Goal: Task Accomplishment & Management: Use online tool/utility

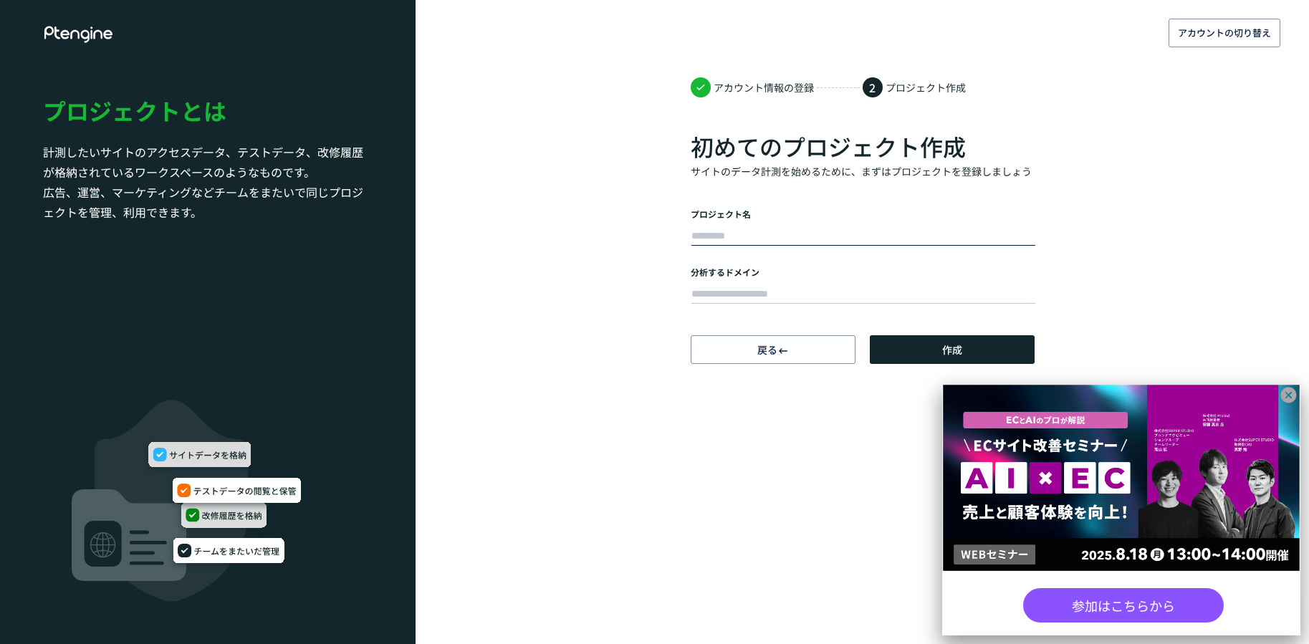
click at [731, 234] on input "text" at bounding box center [863, 236] width 344 height 20
type input "**********"
click at [977, 296] on input "text" at bounding box center [863, 294] width 344 height 20
type input "**********"
click at [975, 342] on button "作成" at bounding box center [952, 349] width 165 height 29
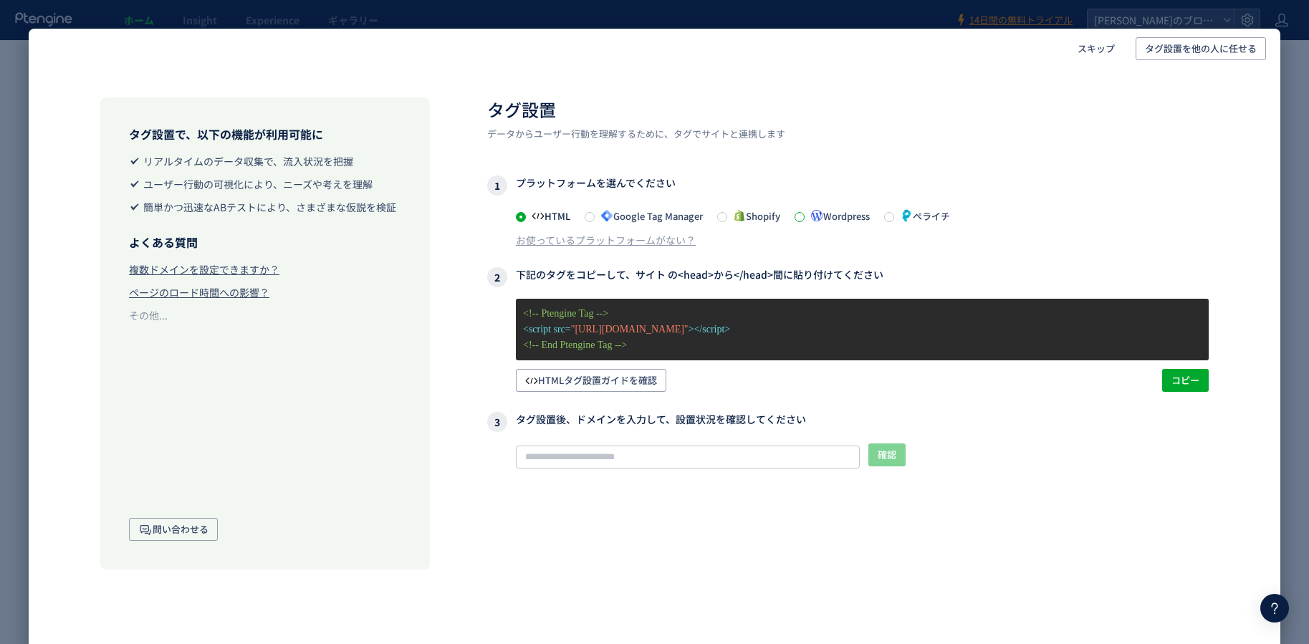
click at [801, 220] on span at bounding box center [799, 217] width 10 height 10
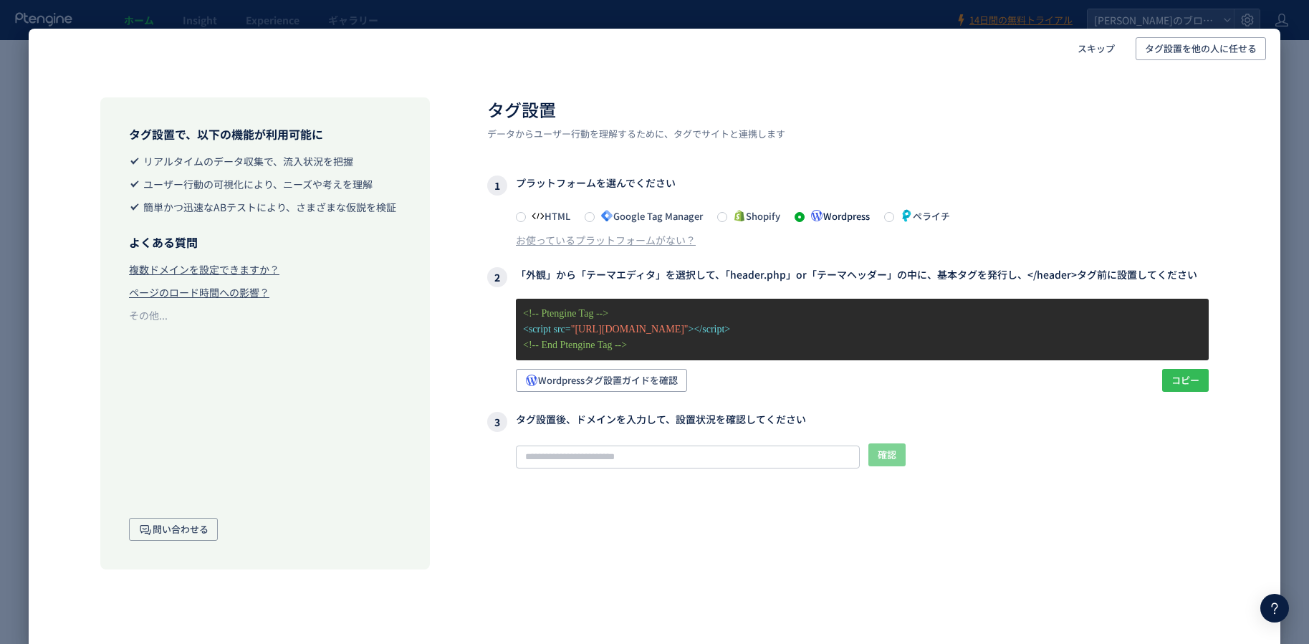
click at [1182, 381] on span "コピー" at bounding box center [1185, 380] width 28 height 23
click at [581, 460] on input "text" at bounding box center [688, 457] width 344 height 23
click at [900, 453] on button "確認" at bounding box center [886, 454] width 37 height 23
click at [552, 453] on input "**********" at bounding box center [688, 457] width 344 height 23
type input "**********"
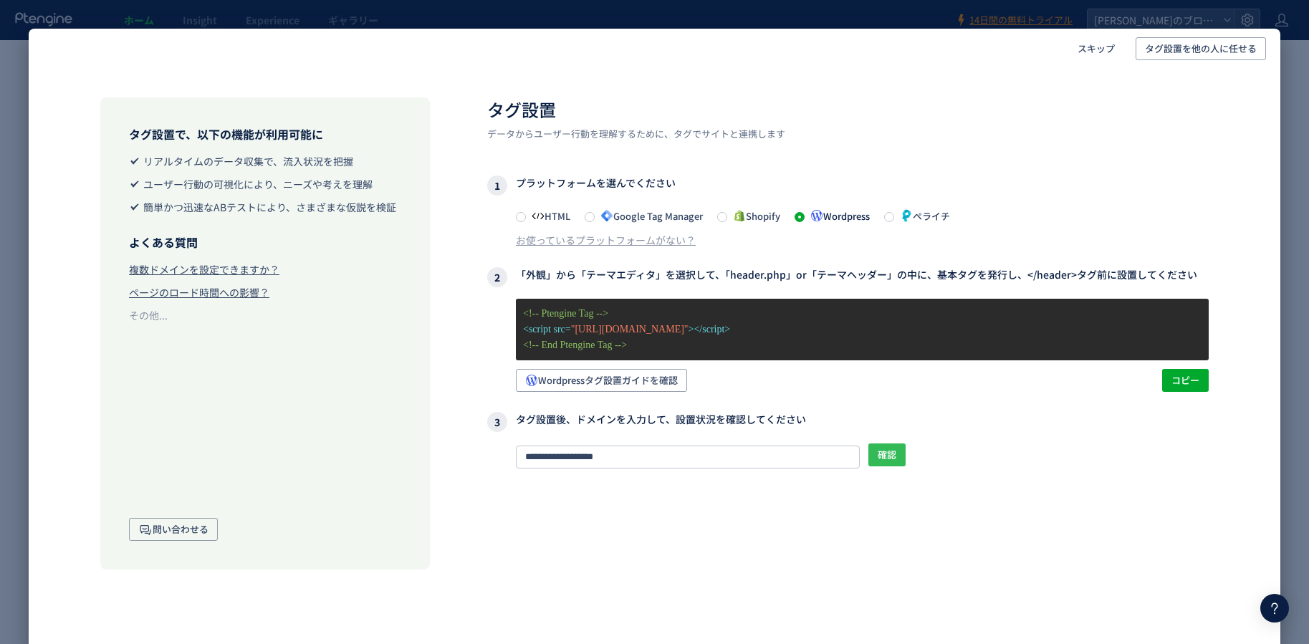
click at [895, 459] on span "確認" at bounding box center [886, 454] width 19 height 23
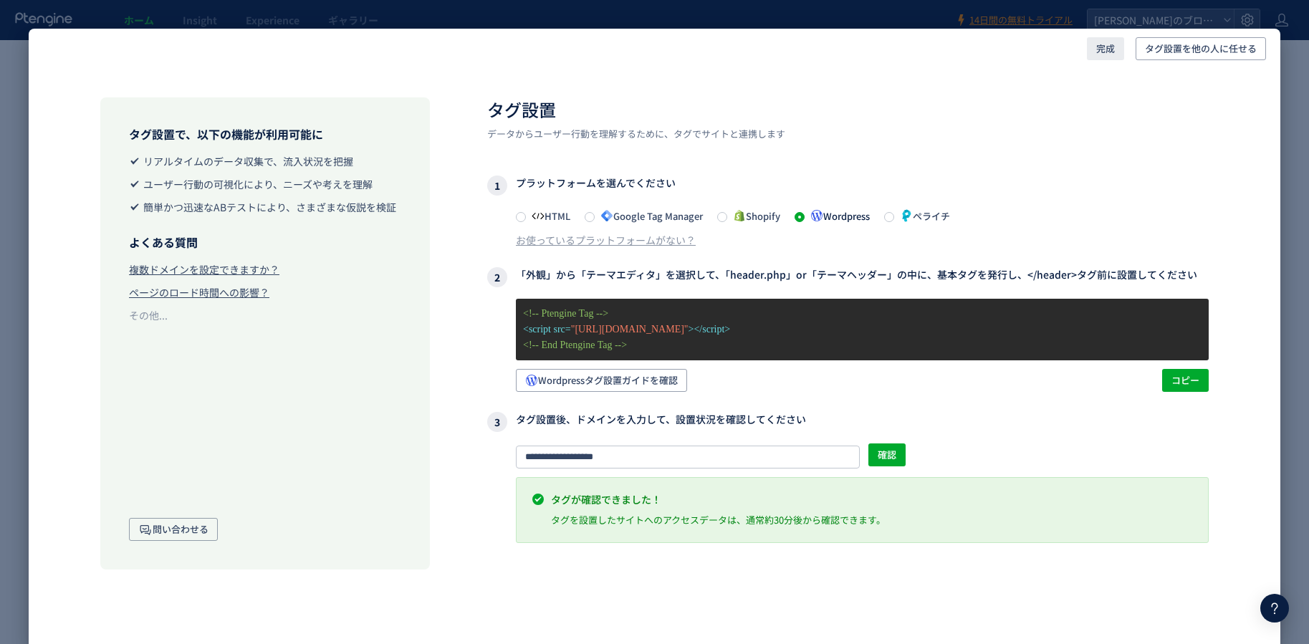
click at [1105, 57] on span "完成" at bounding box center [1105, 48] width 19 height 23
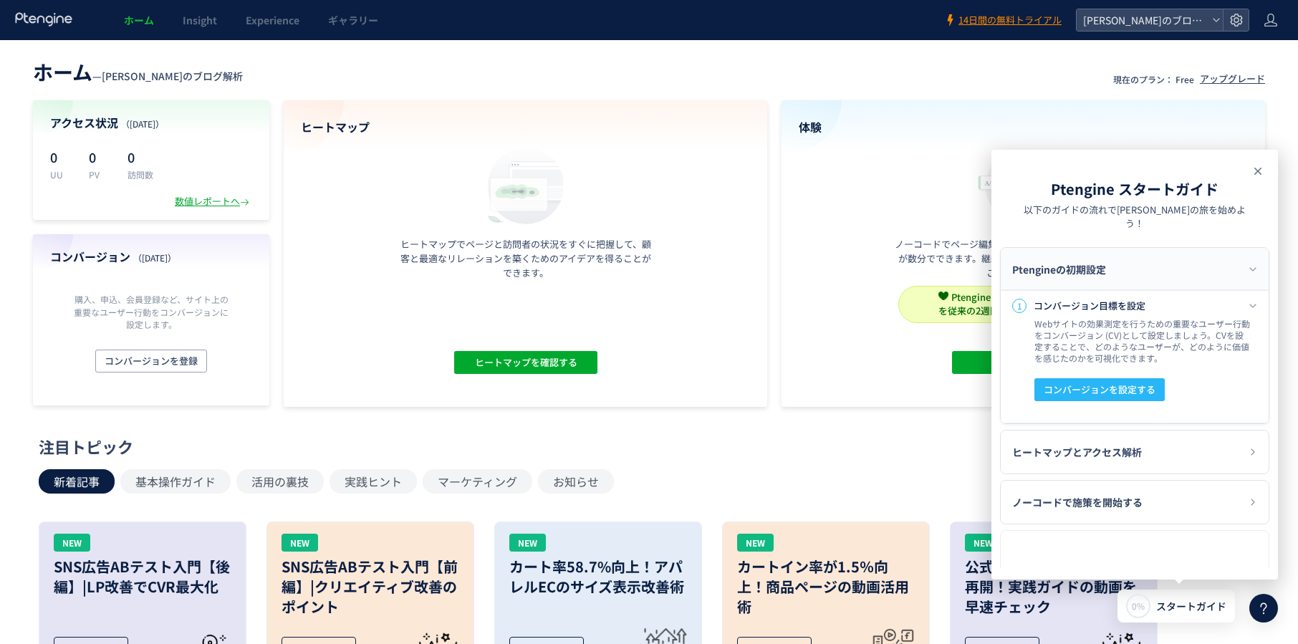
click at [0, 0] on icon at bounding box center [0, 0] width 0 height 0
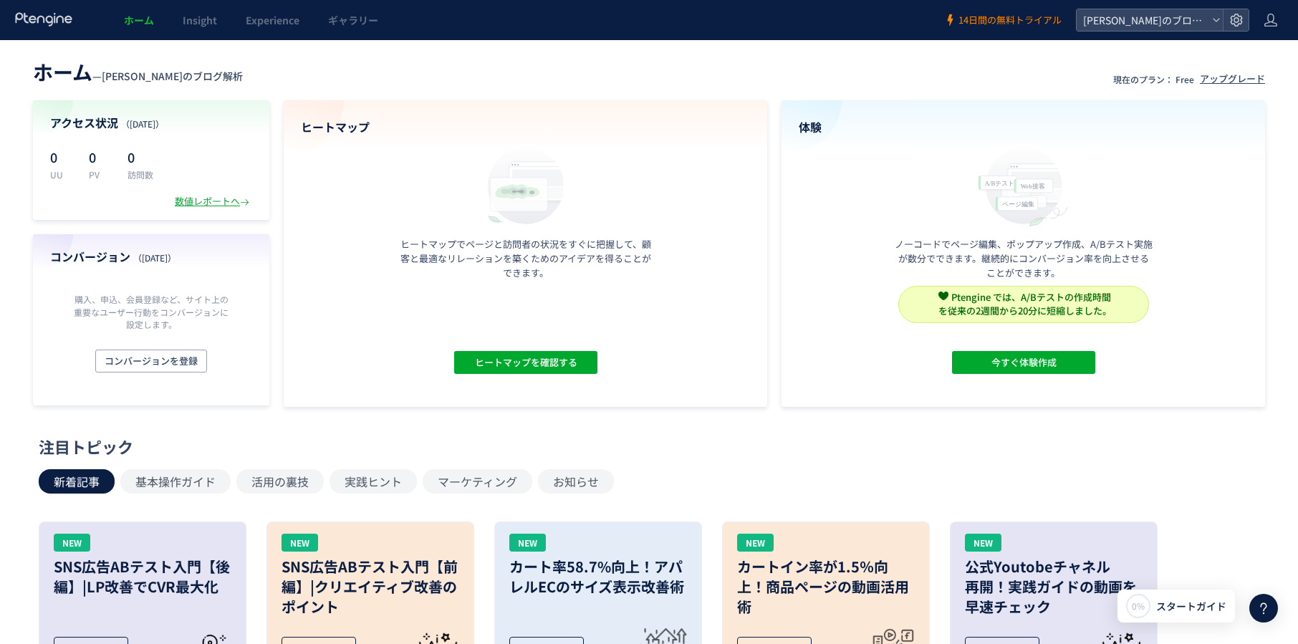
click at [1014, 18] on span "14日間の無料トライアル" at bounding box center [1009, 21] width 103 height 14
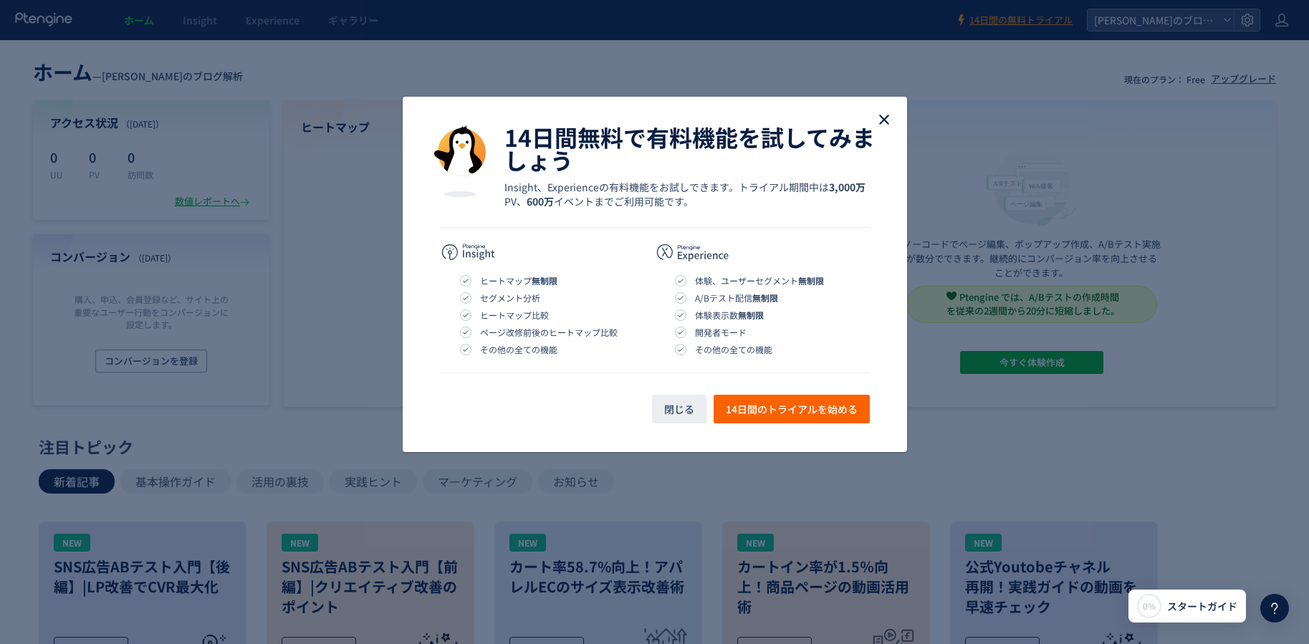
click at [880, 120] on icon "close" at bounding box center [883, 119] width 17 height 17
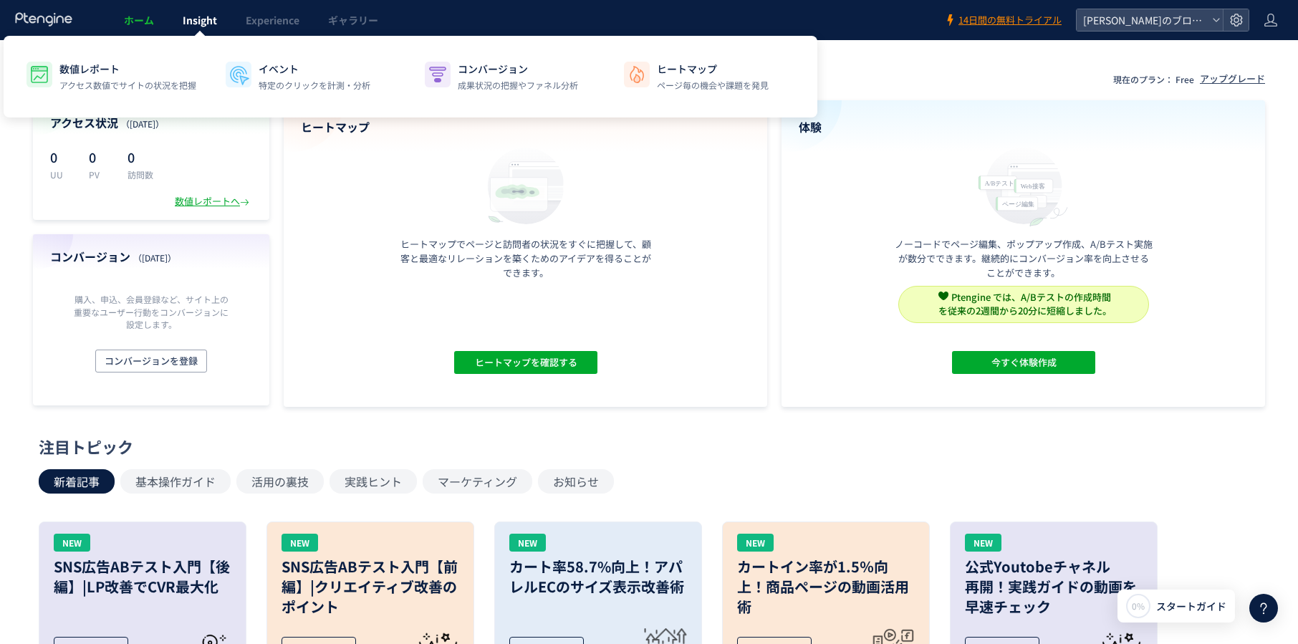
click at [226, 34] on link "Insight" at bounding box center [199, 20] width 63 height 40
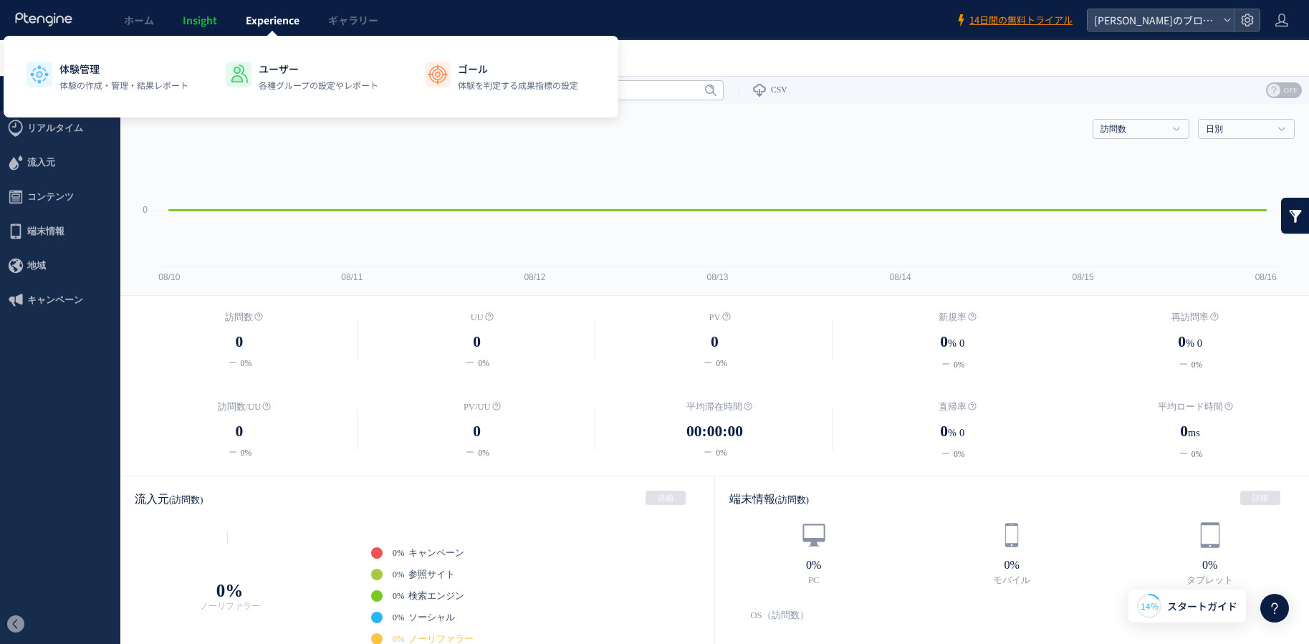
click at [277, 9] on link "Experience" at bounding box center [272, 20] width 82 height 40
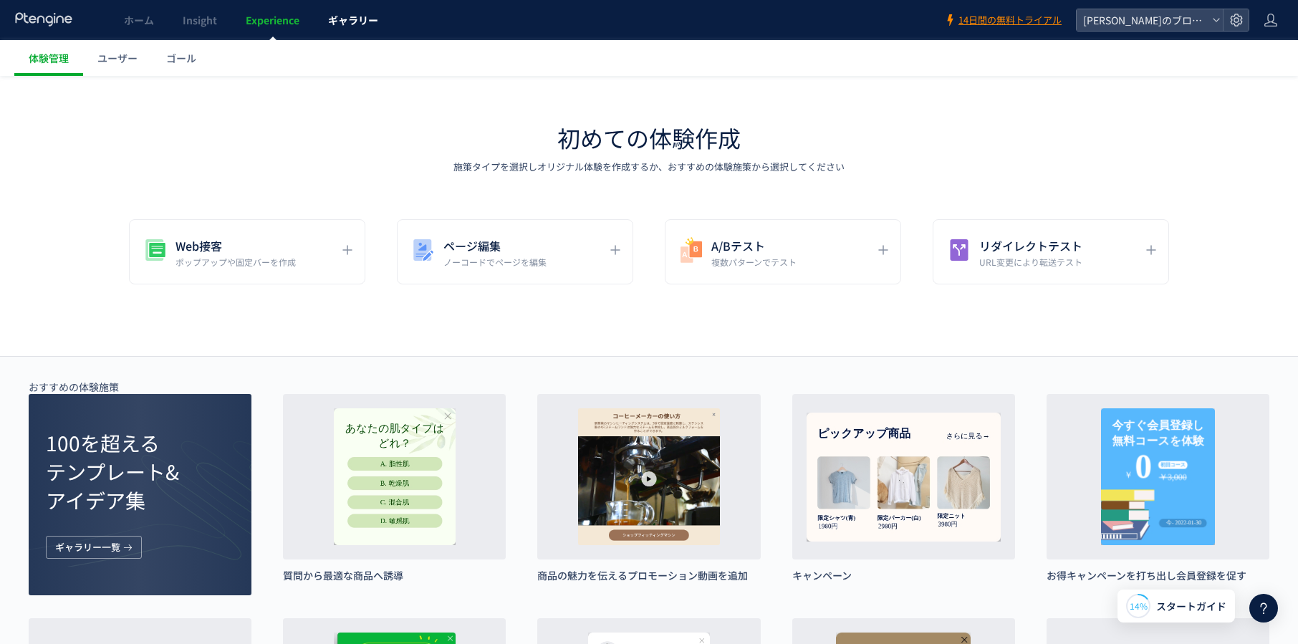
click at [339, 29] on link "ギャラリー" at bounding box center [353, 20] width 79 height 40
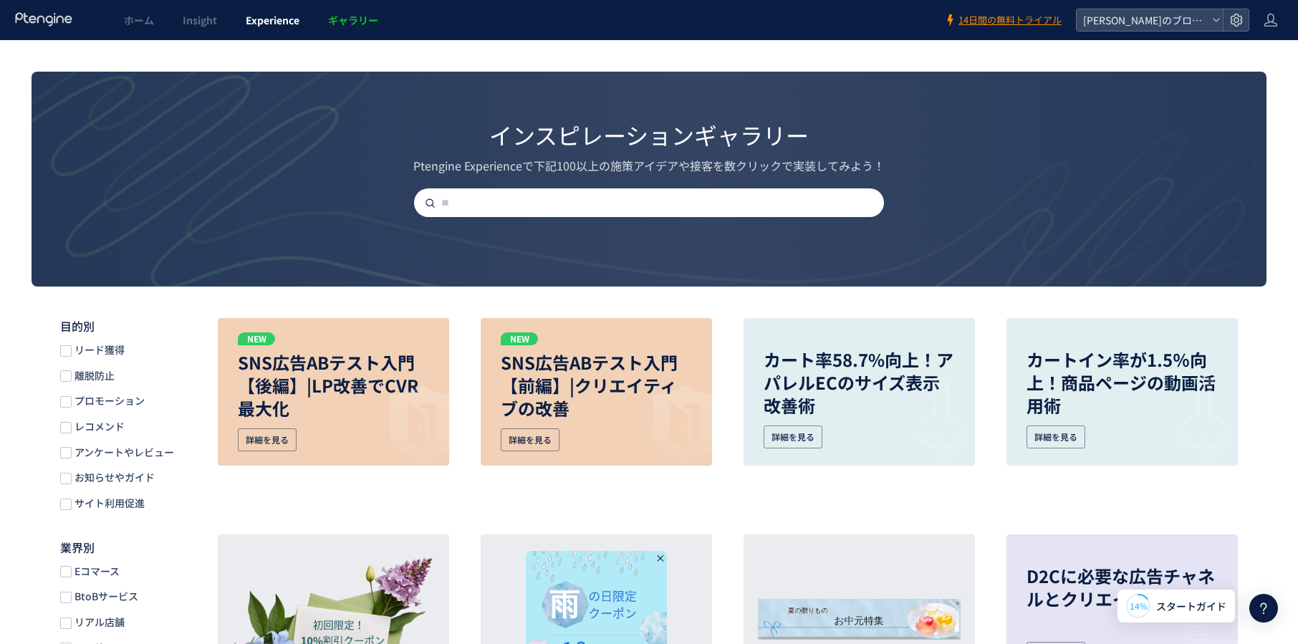
click at [287, 27] on link "Experience" at bounding box center [272, 20] width 82 height 40
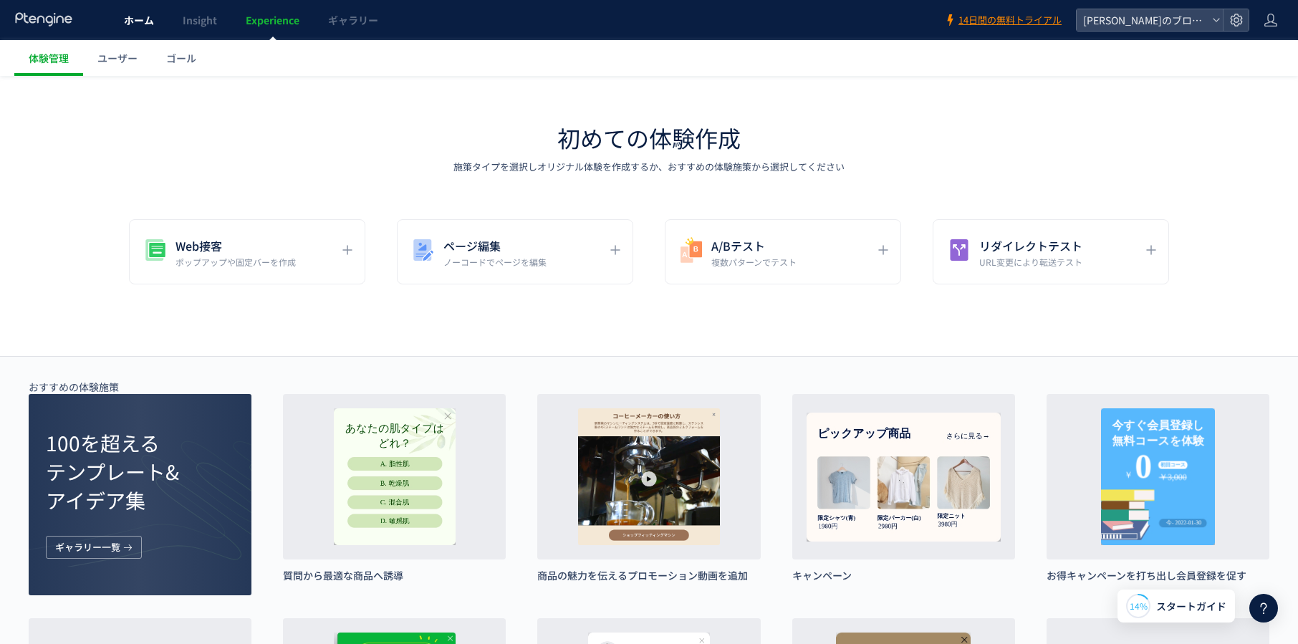
click at [129, 30] on link "ホーム" at bounding box center [139, 20] width 59 height 40
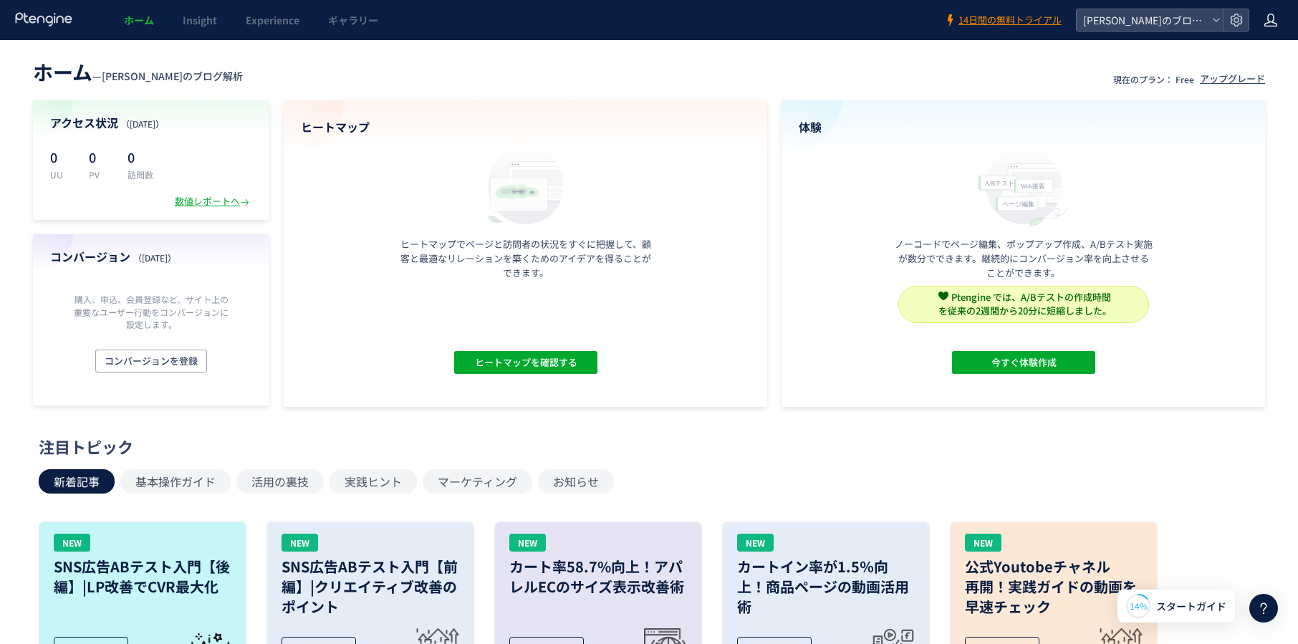
click at [1276, 15] on icon at bounding box center [1271, 20] width 14 height 14
click at [1265, 68] on li "アカウント設定" at bounding box center [1241, 79] width 106 height 23
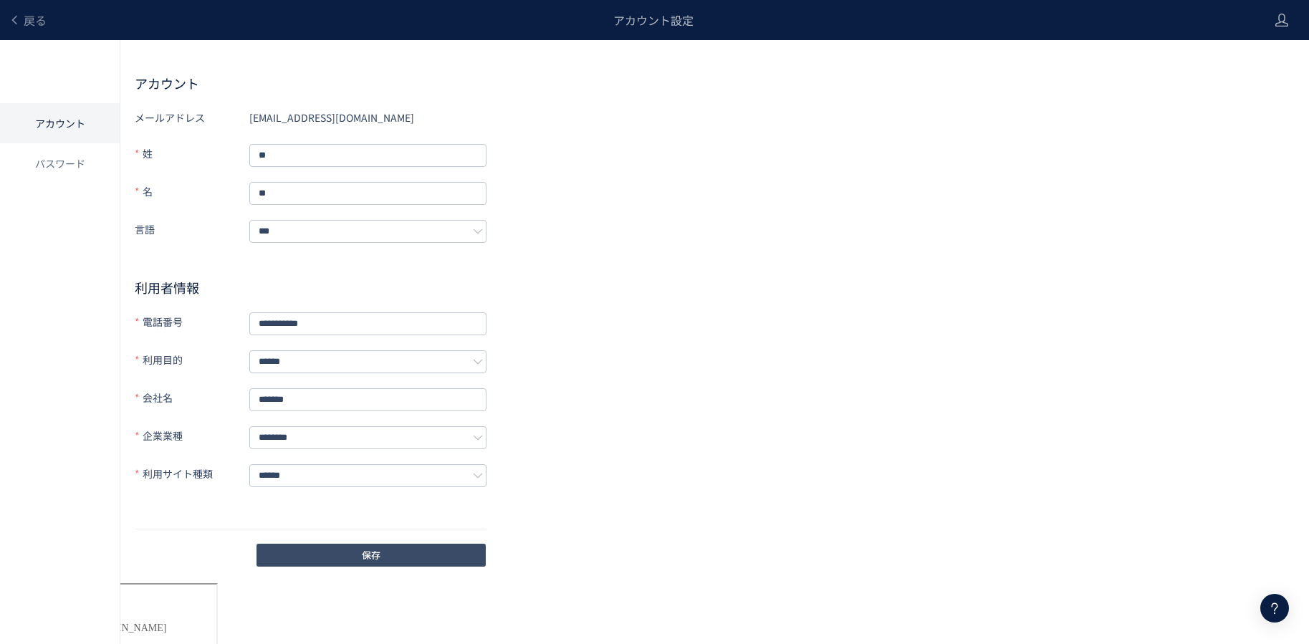
click at [385, 544] on button "保存" at bounding box center [370, 555] width 229 height 23
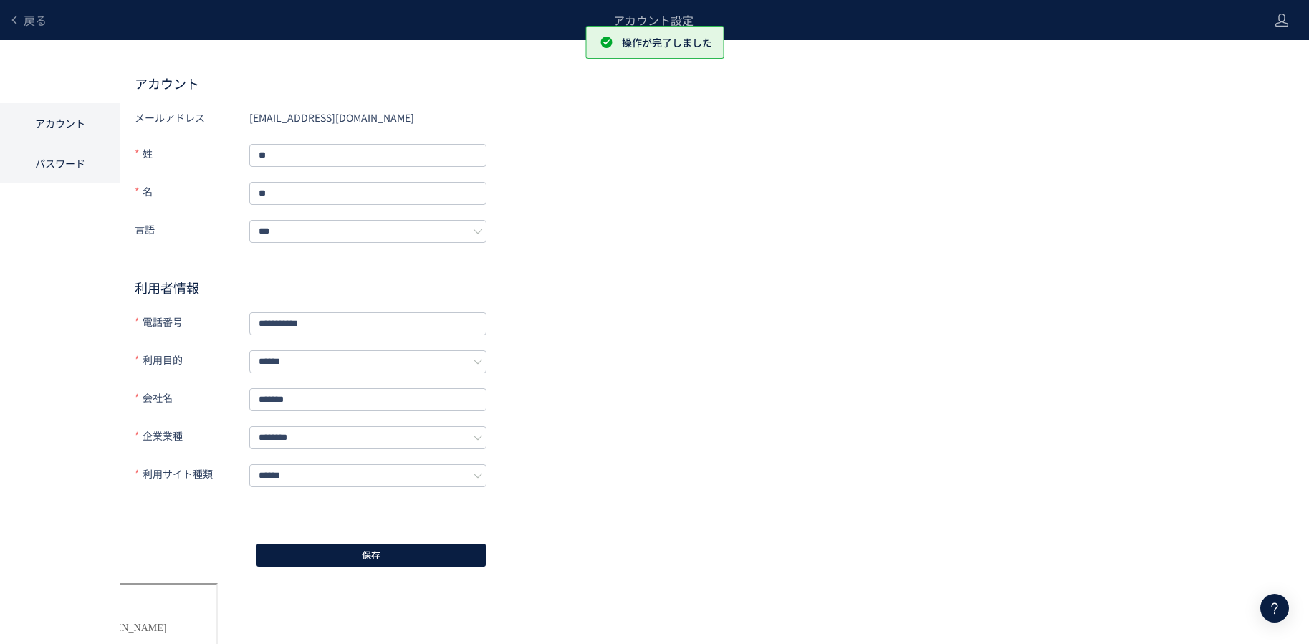
click at [97, 162] on li "パスワード" at bounding box center [60, 163] width 120 height 40
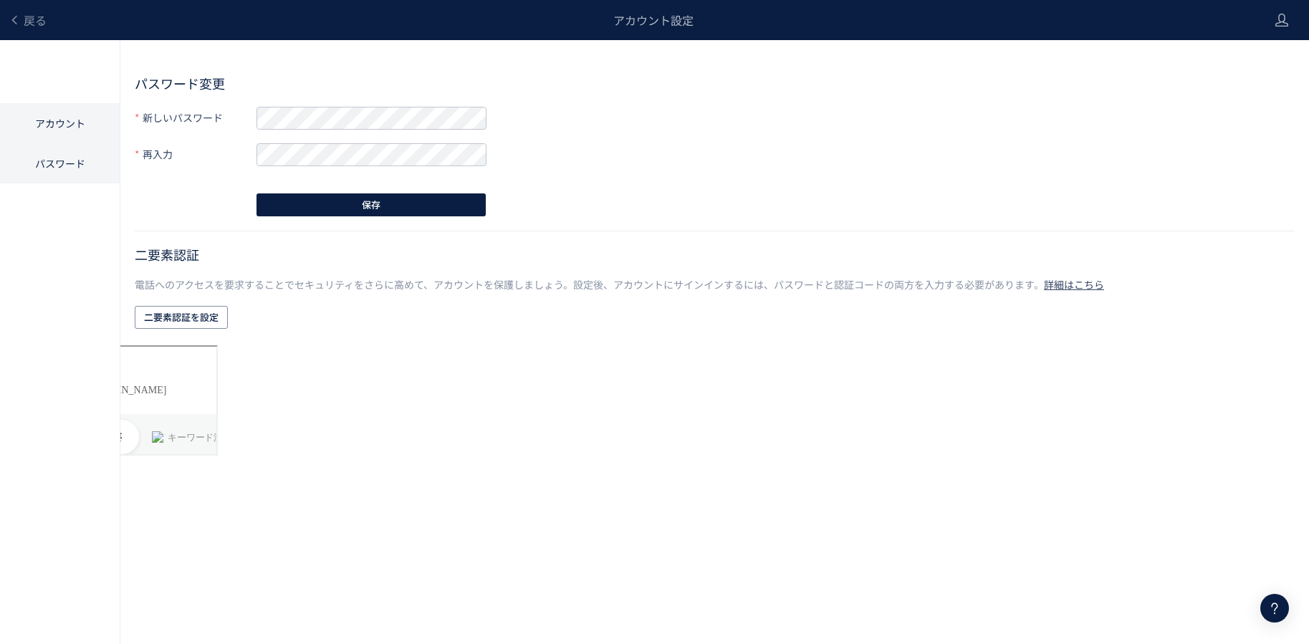
click at [89, 143] on li "アカウント" at bounding box center [60, 163] width 120 height 40
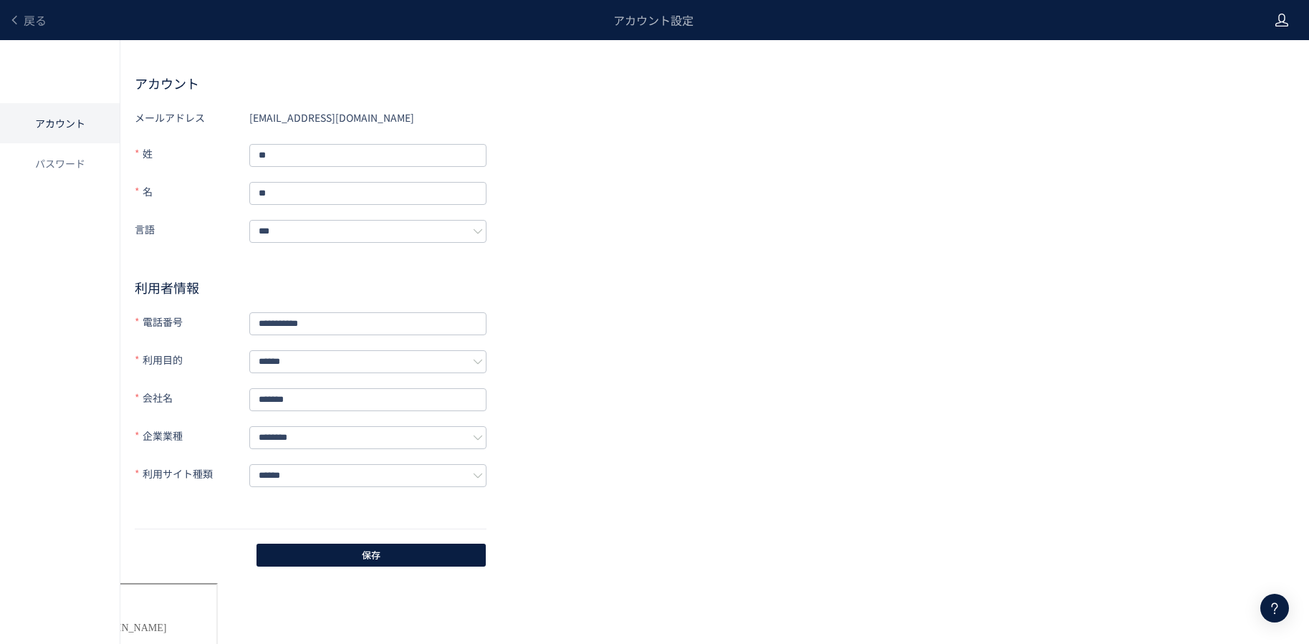
click at [1286, 15] on icon at bounding box center [1281, 20] width 14 height 14
click at [24, 16] on span "戻る" at bounding box center [35, 19] width 23 height 17
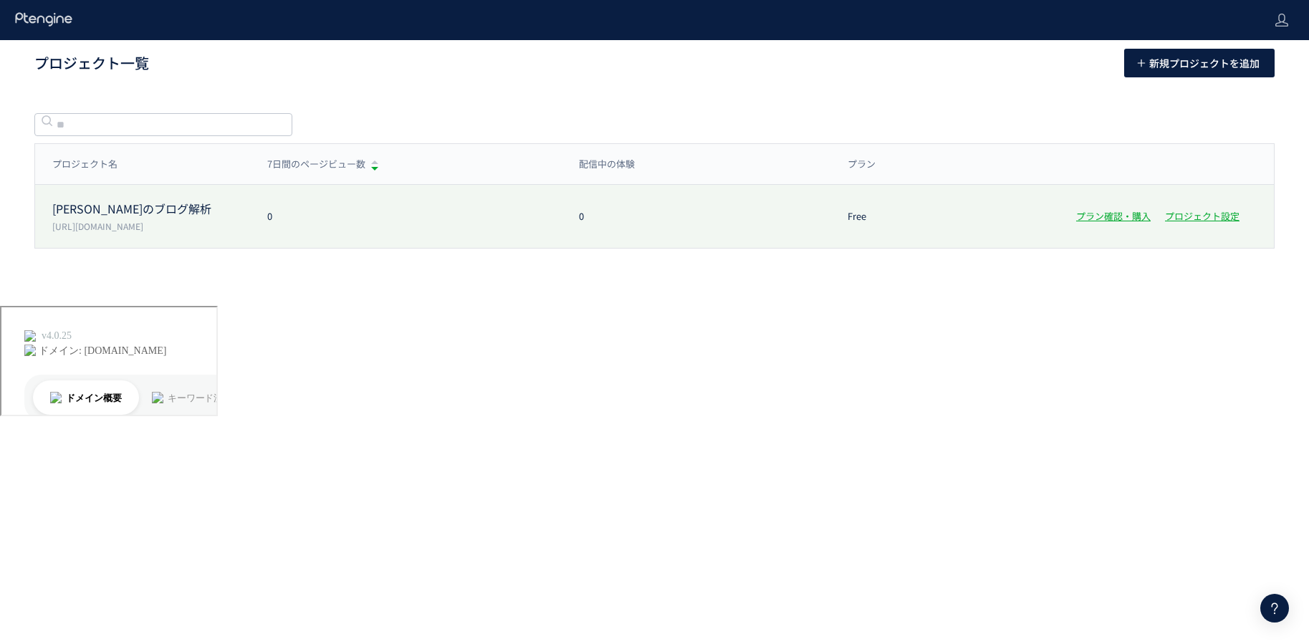
click at [166, 204] on p "[PERSON_NAME]のブログ解析" at bounding box center [151, 209] width 198 height 16
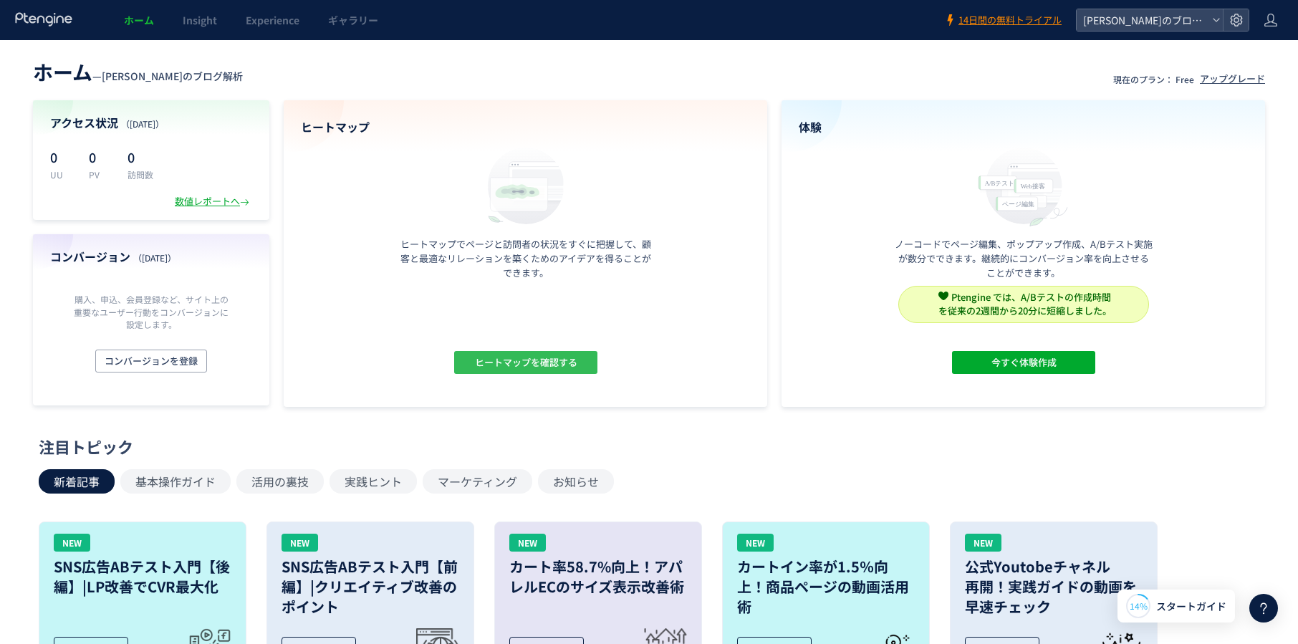
click at [535, 359] on span "ヒートマップを確認する" at bounding box center [525, 362] width 102 height 23
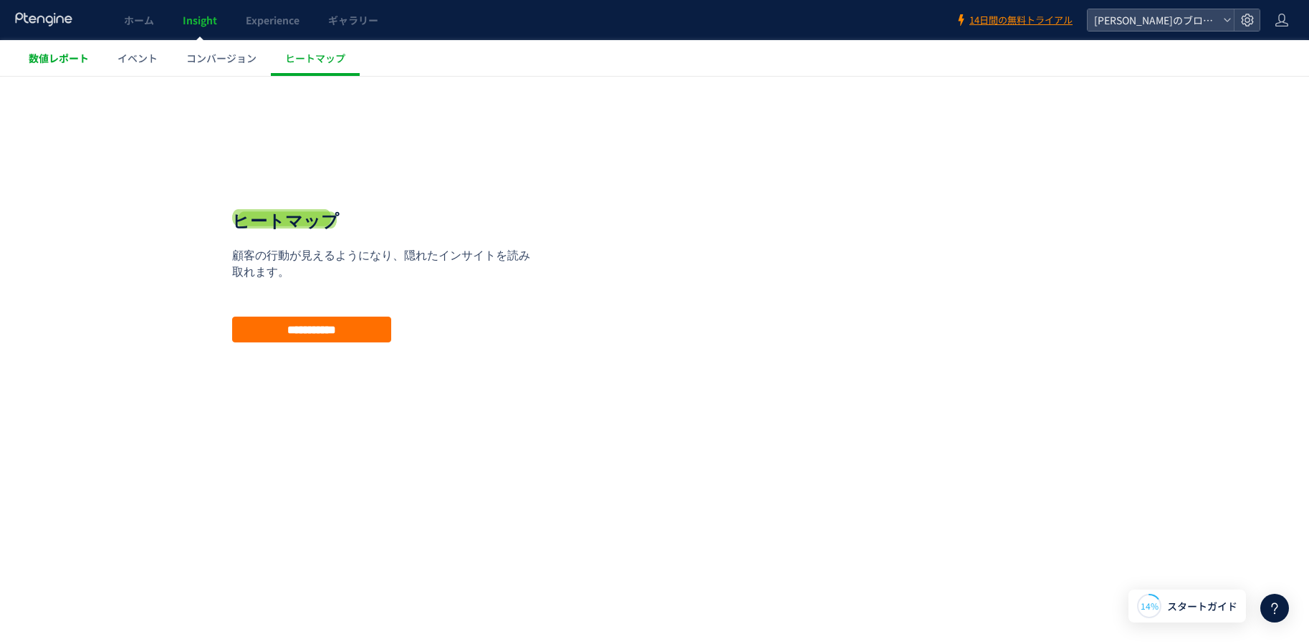
click at [81, 66] on link "数値レポート" at bounding box center [58, 58] width 89 height 36
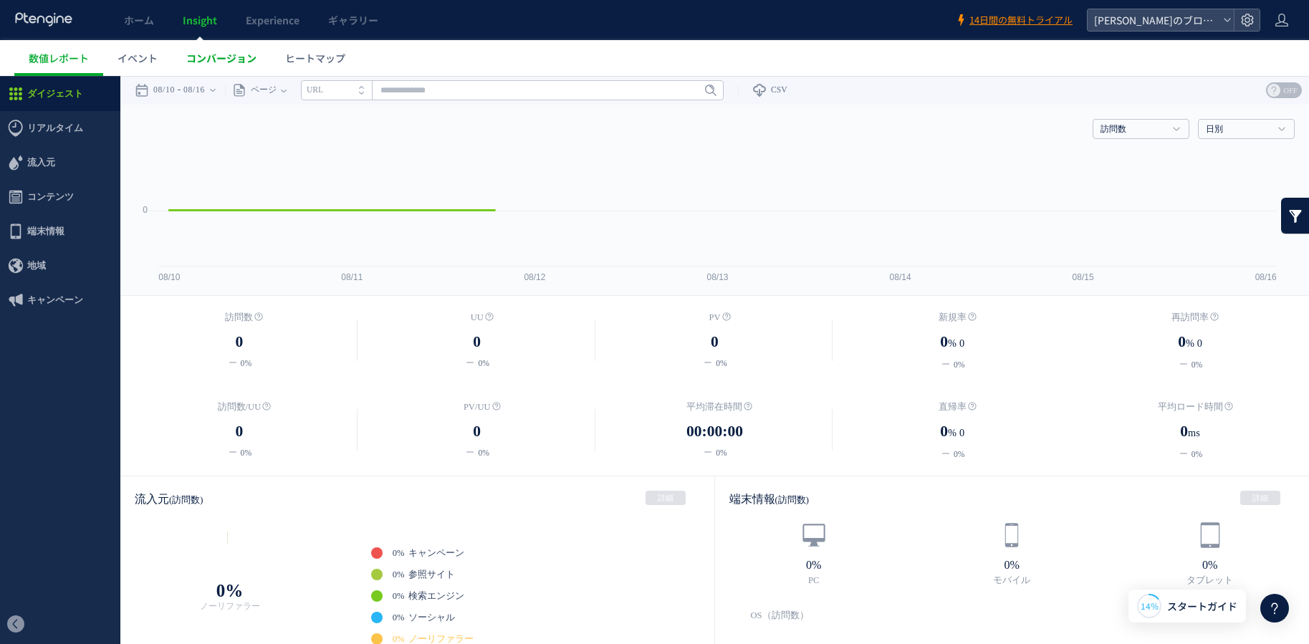
click at [231, 65] on link "コンバージョン" at bounding box center [221, 58] width 99 height 36
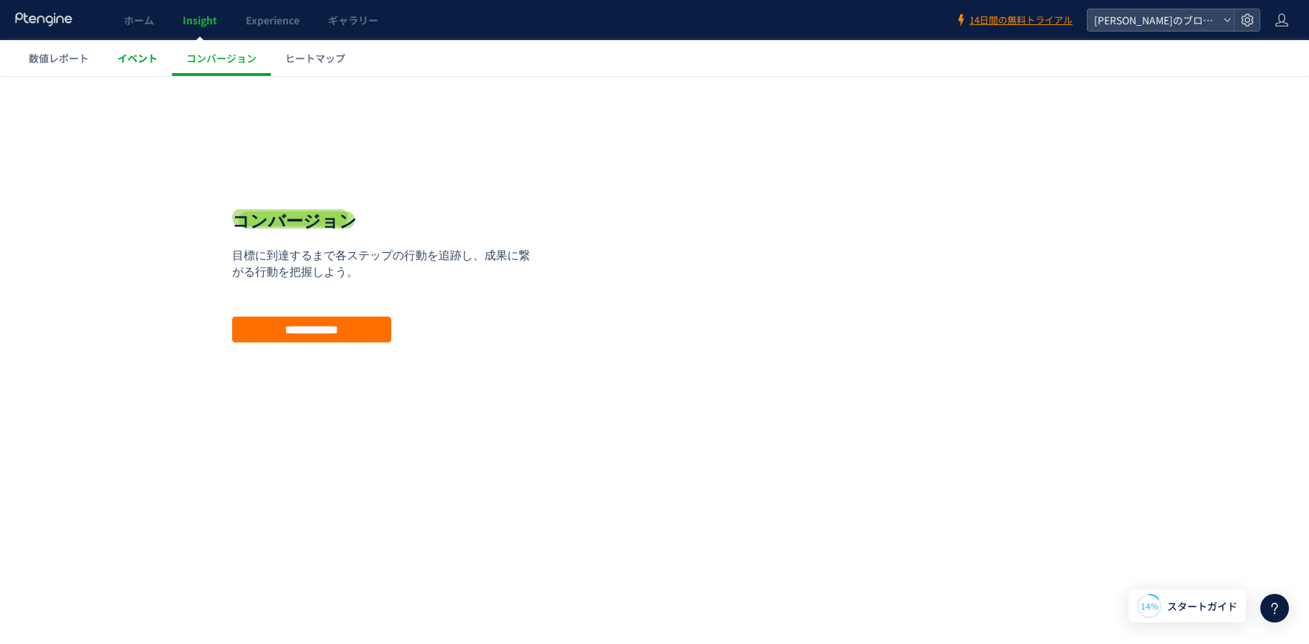
click at [150, 67] on link "イベント" at bounding box center [137, 58] width 69 height 36
click at [137, 26] on span "ホーム" at bounding box center [139, 20] width 30 height 14
